Goal: Task Accomplishment & Management: Use online tool/utility

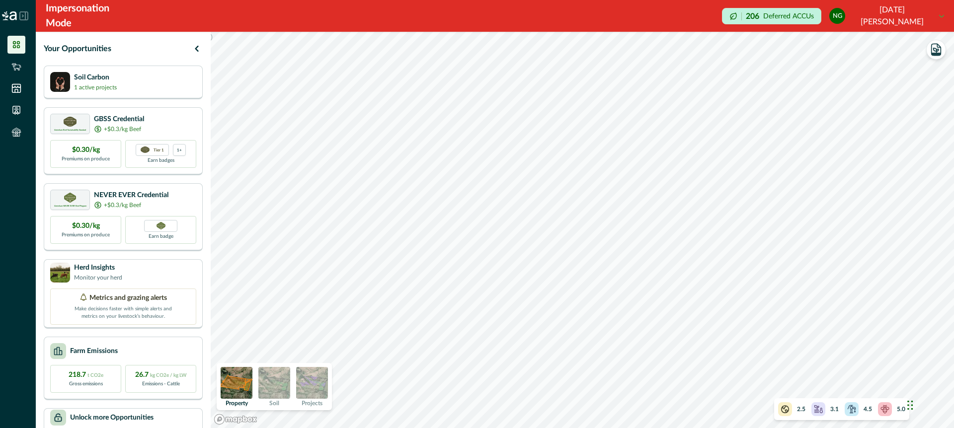
click at [320, 378] on img at bounding box center [312, 383] width 32 height 32
click at [172, 80] on div "Soil Carbon 1 active projects" at bounding box center [123, 82] width 146 height 20
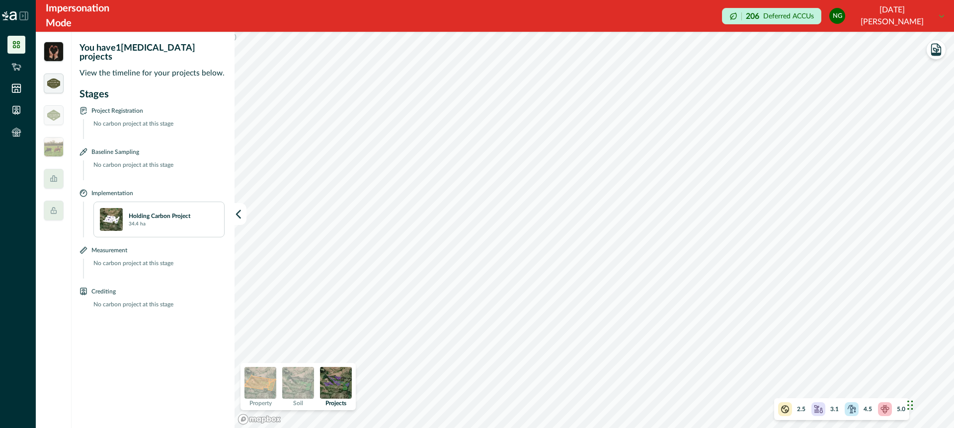
click at [53, 85] on img at bounding box center [53, 84] width 13 height 10
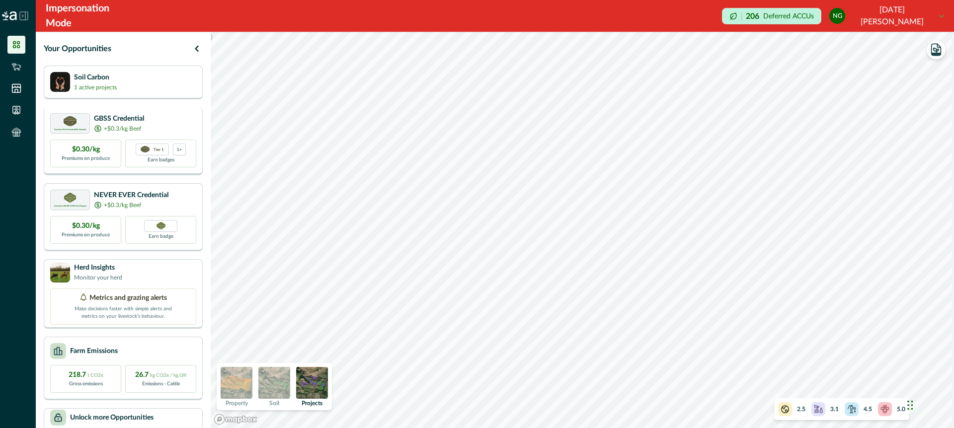
click at [170, 124] on div "Greenham Beef Sustainability Standard GBSS Credential +$0.3/kg Beef" at bounding box center [123, 123] width 146 height 20
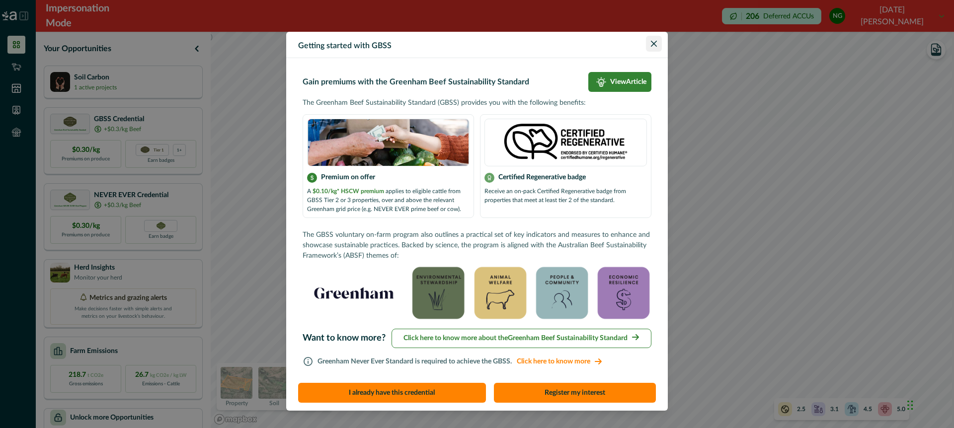
click at [650, 41] on button "Close" at bounding box center [654, 44] width 16 height 16
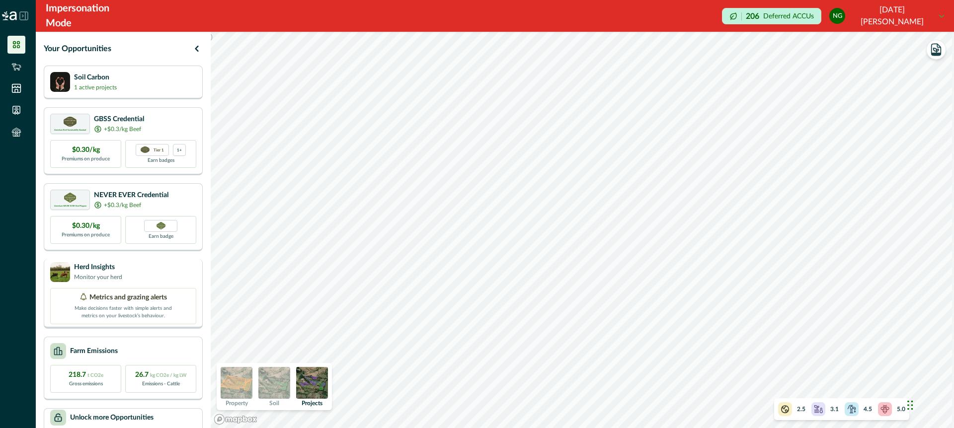
click at [177, 271] on div "Herd Insights Monitor your herd" at bounding box center [123, 272] width 146 height 20
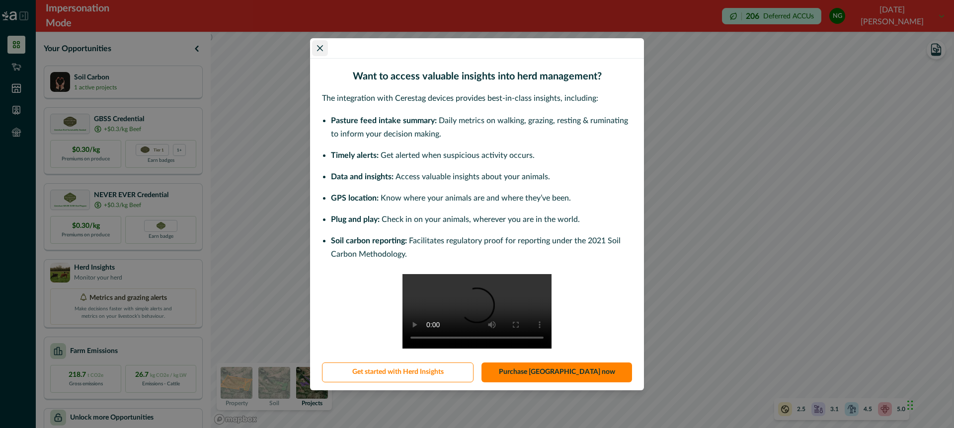
click at [322, 45] on icon "Close" at bounding box center [320, 48] width 6 height 6
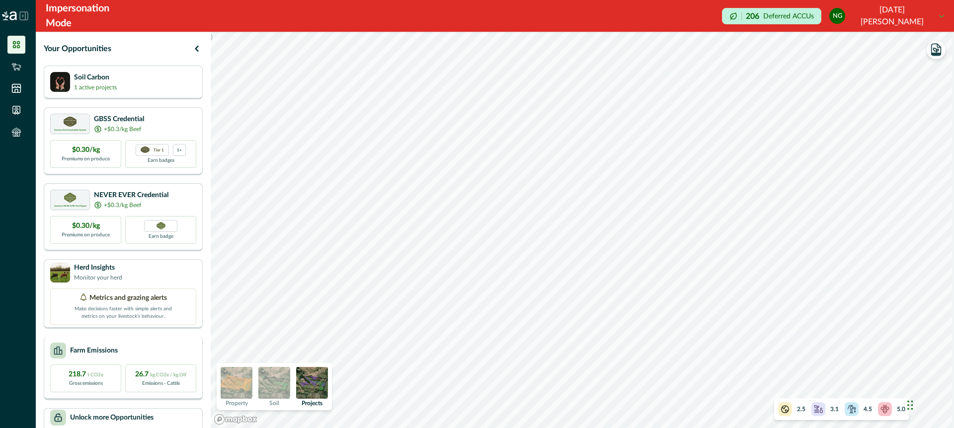
click at [168, 350] on div "Farm Emissions" at bounding box center [123, 351] width 146 height 16
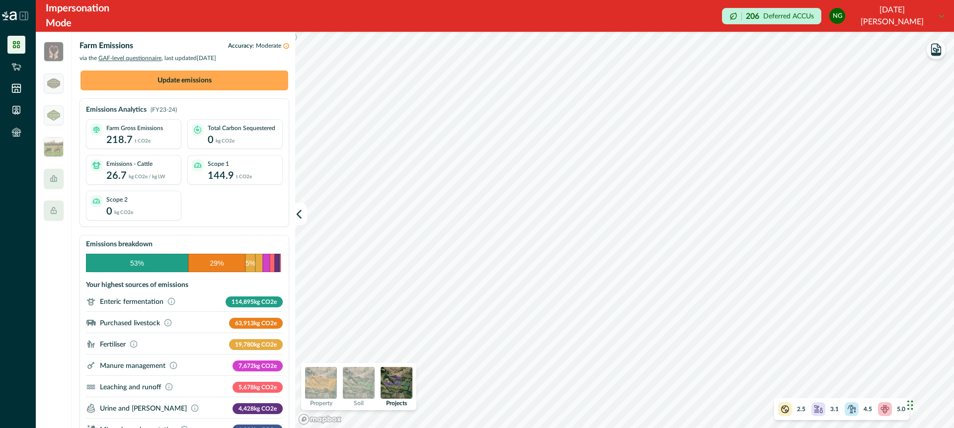
click at [227, 83] on button "Update emissions" at bounding box center [185, 81] width 208 height 20
